Goal: Find specific page/section: Find specific page/section

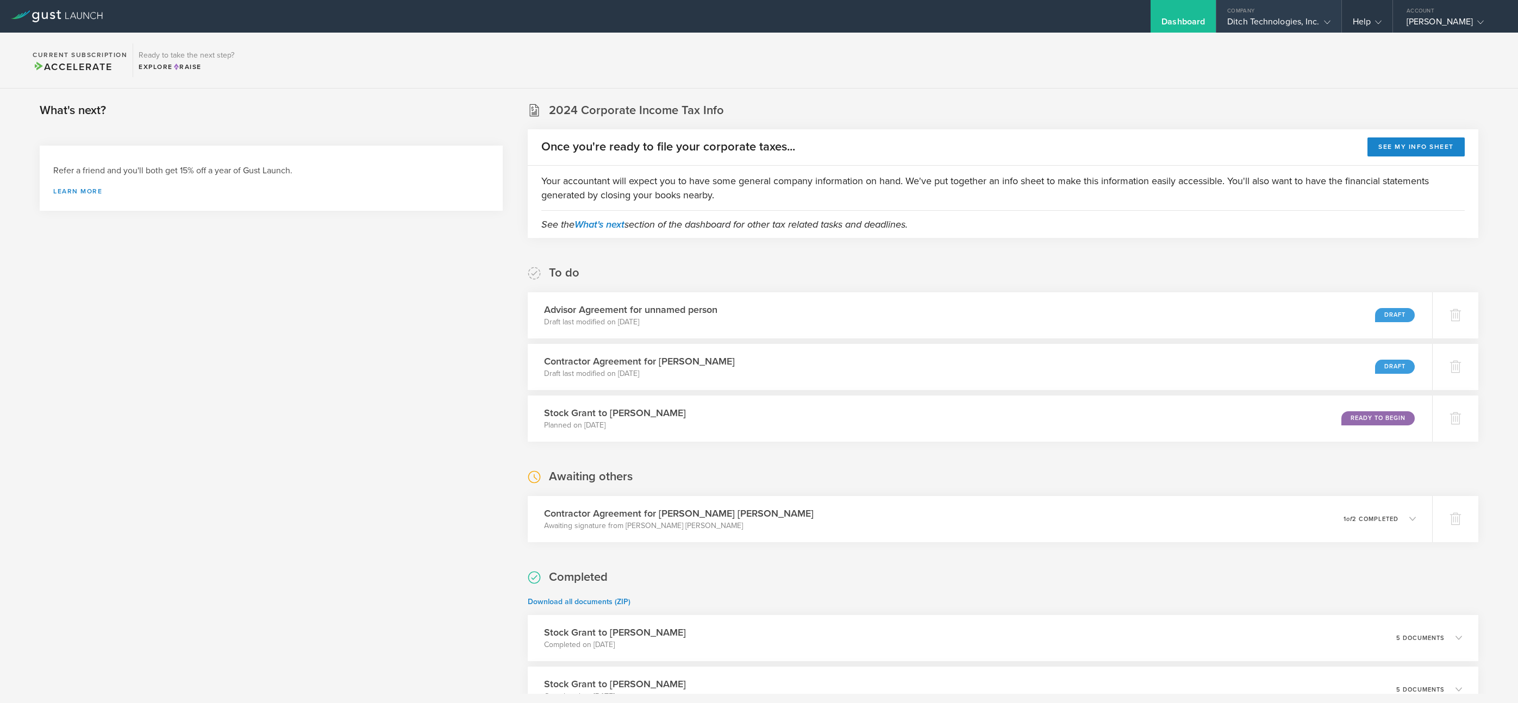
click at [1259, 28] on div "Ditch Technologies, Inc." at bounding box center [1278, 24] width 103 height 16
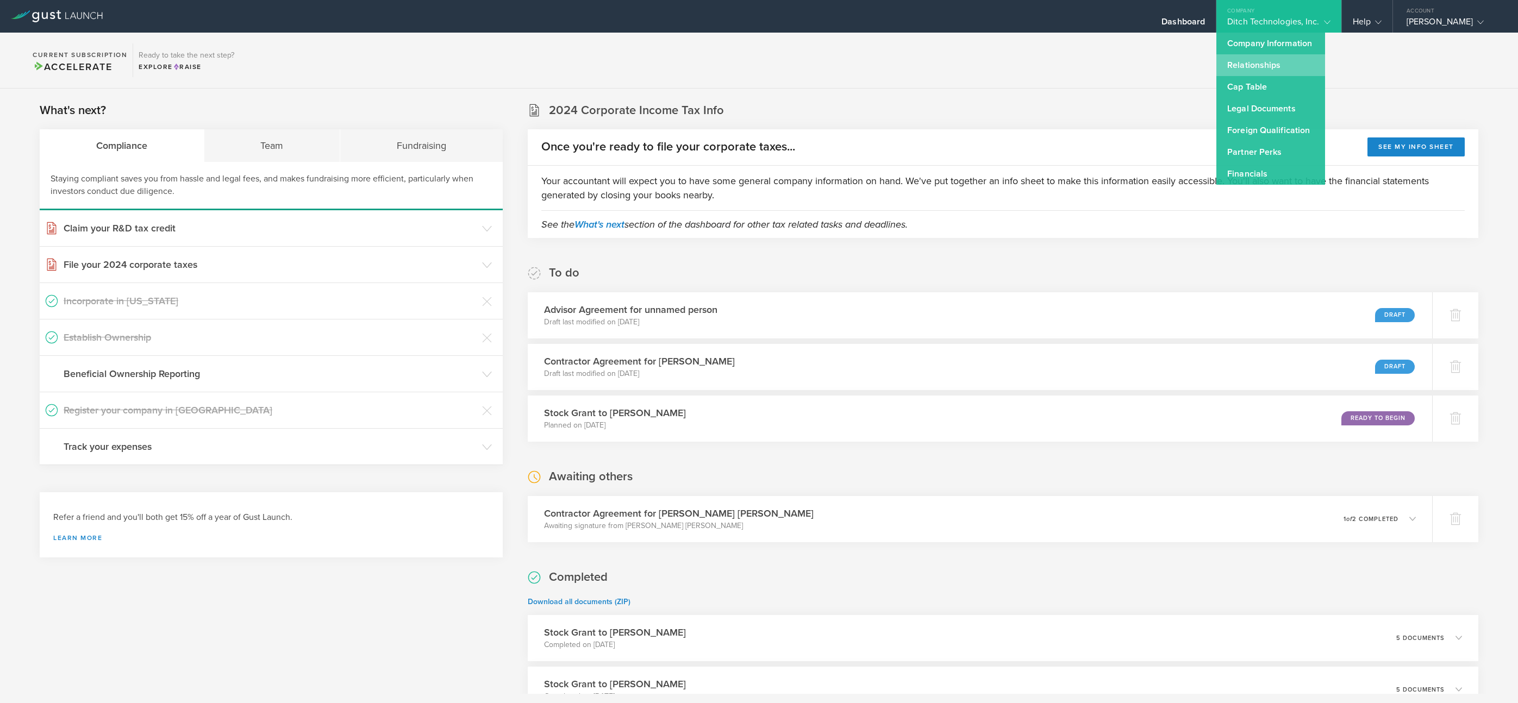
click at [1234, 74] on link "Relationships" at bounding box center [1270, 65] width 109 height 22
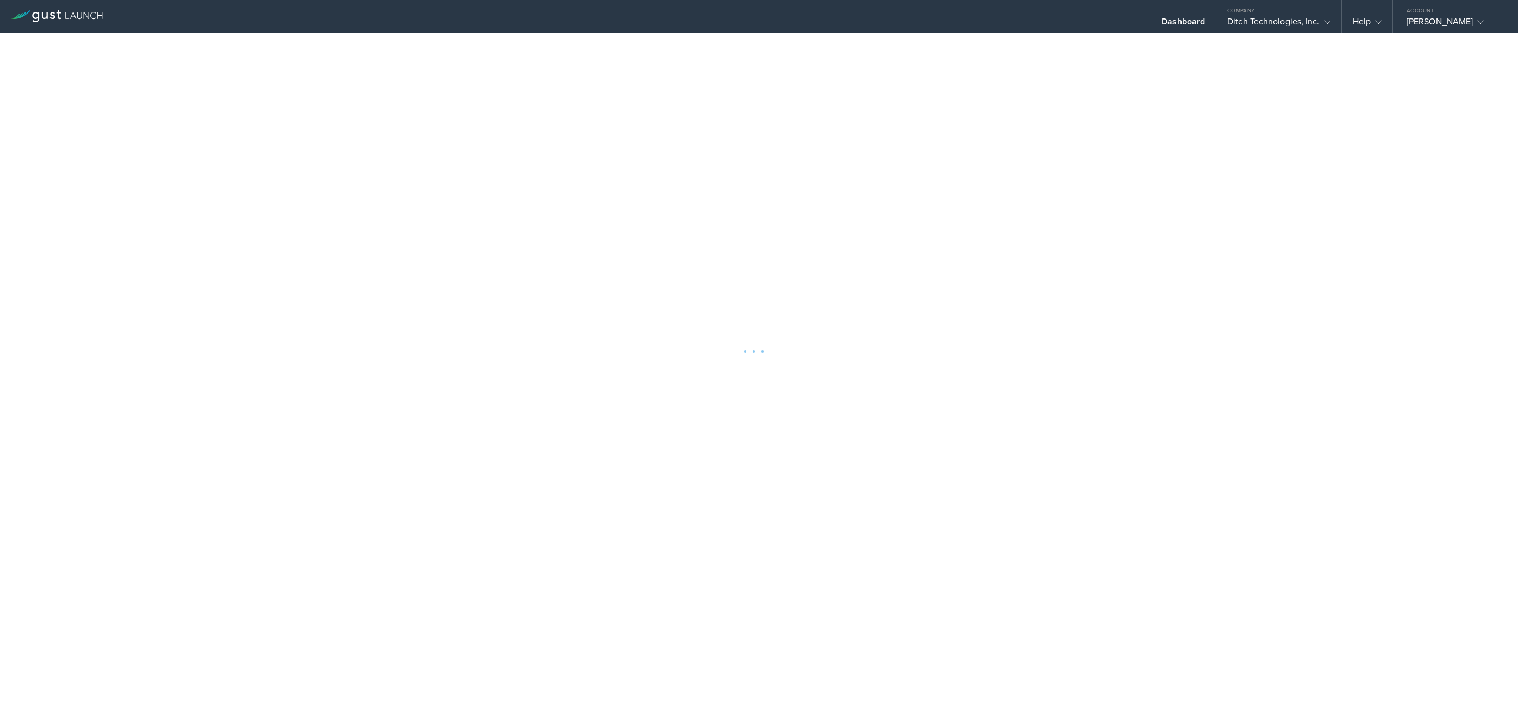
click at [1242, 34] on div at bounding box center [759, 351] width 1518 height 703
click at [1247, 30] on div "Ditch Technologies, Inc." at bounding box center [1278, 24] width 103 height 16
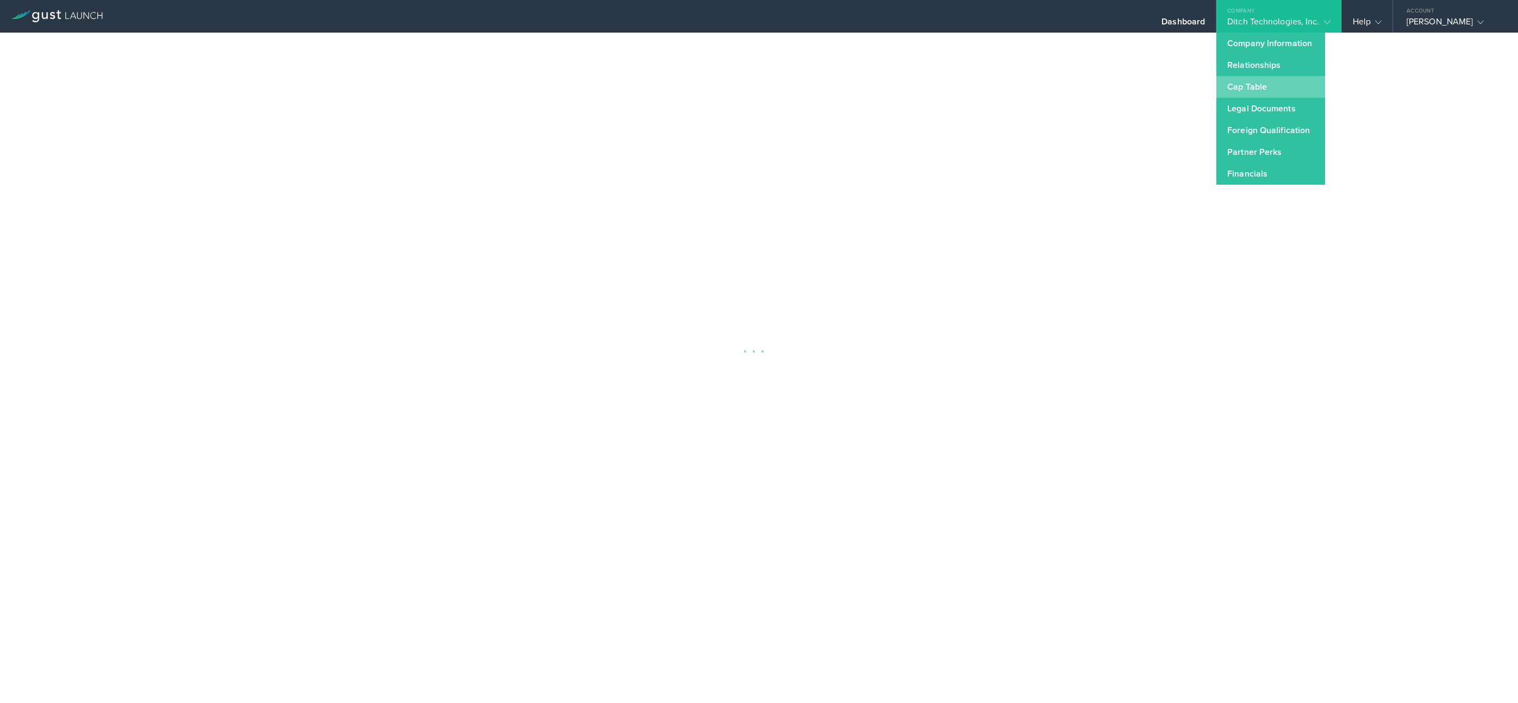
click at [1231, 82] on link "Cap Table" at bounding box center [1270, 87] width 109 height 22
